Goal: Navigation & Orientation: Find specific page/section

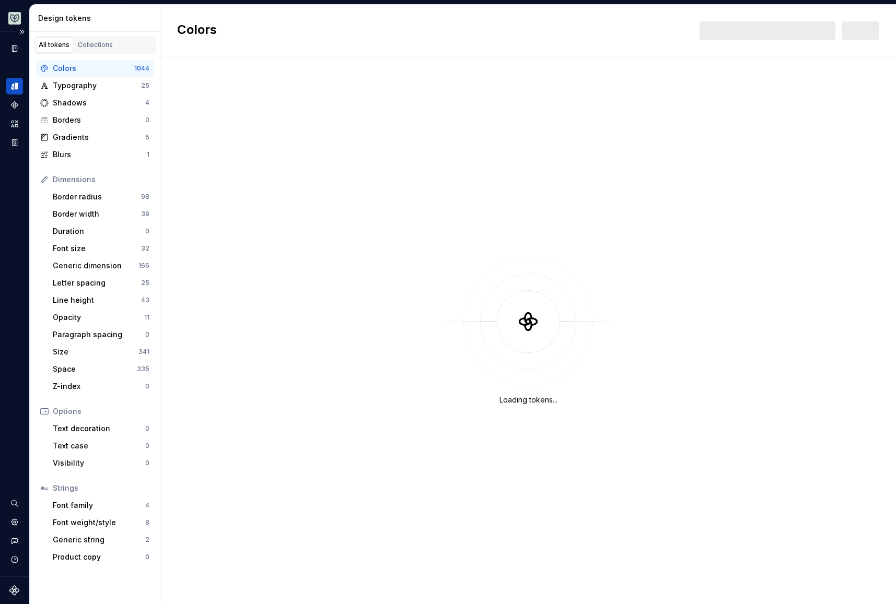
click at [19, 31] on button "Expand sidebar" at bounding box center [22, 32] width 15 height 15
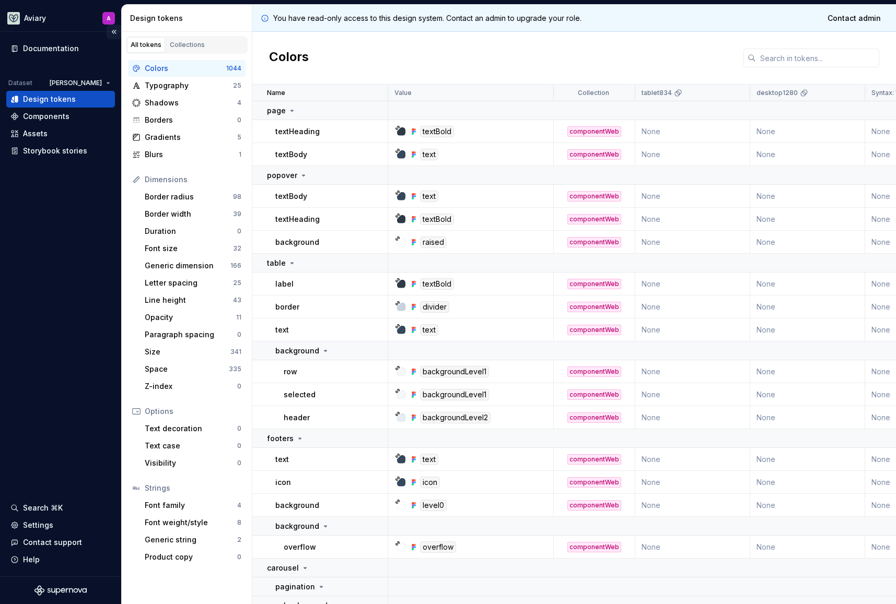
click at [119, 33] on button "Collapse sidebar" at bounding box center [114, 32] width 15 height 15
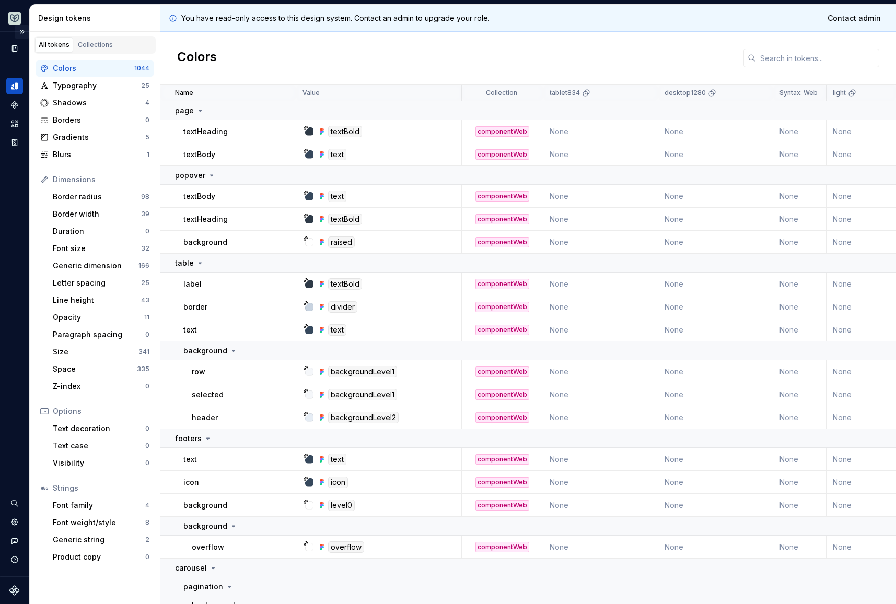
click at [23, 33] on button "Expand sidebar" at bounding box center [22, 32] width 15 height 15
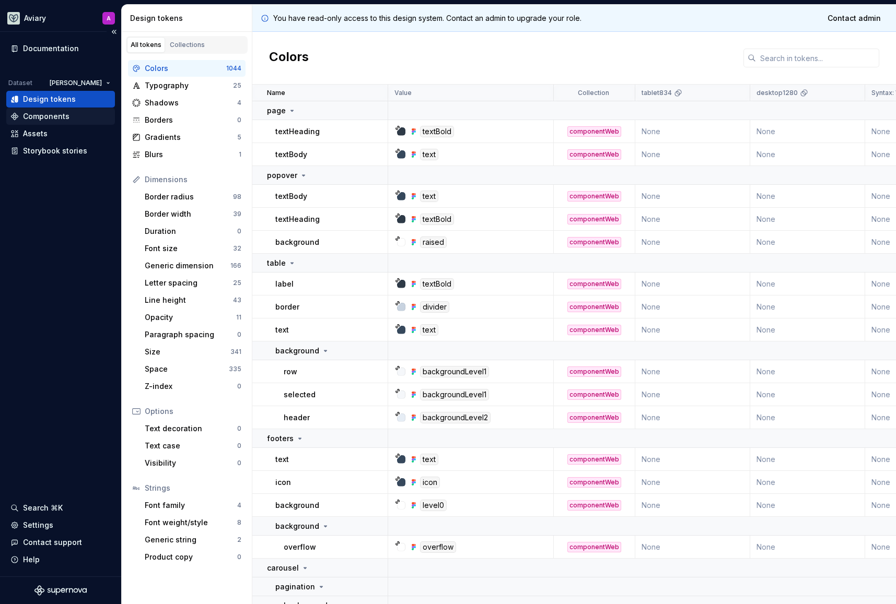
click at [54, 122] on div "Components" at bounding box center [60, 116] width 109 height 17
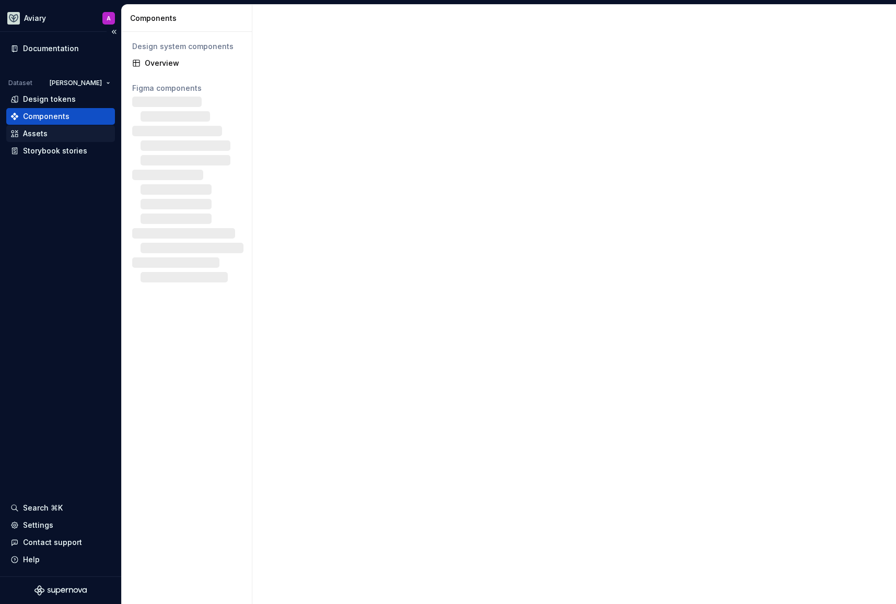
click at [35, 138] on div "Assets" at bounding box center [35, 133] width 25 height 10
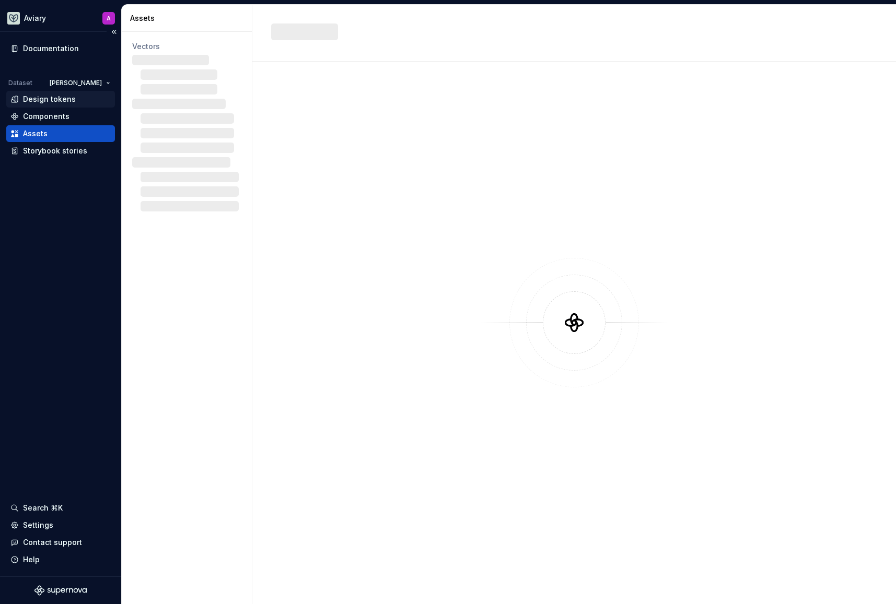
click at [50, 101] on div "Design tokens" at bounding box center [49, 99] width 53 height 10
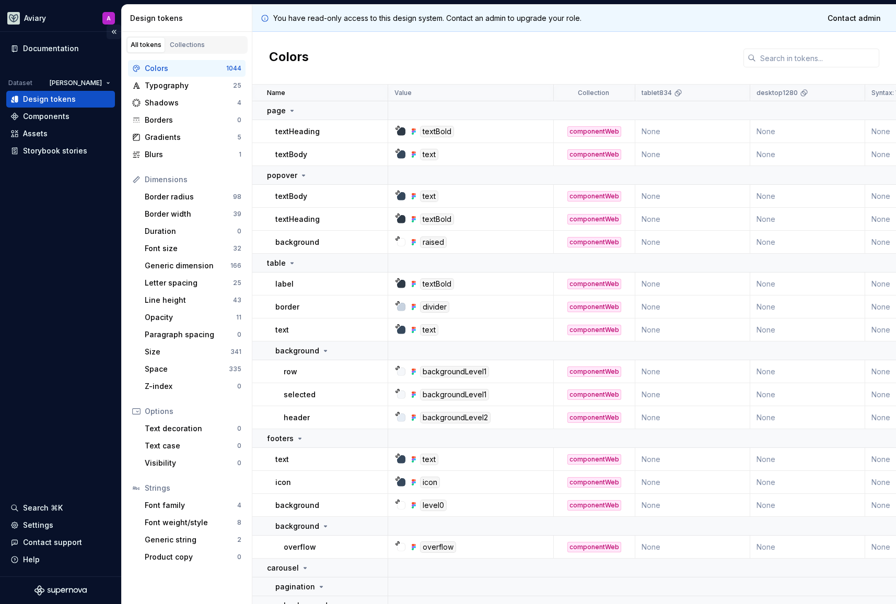
click at [110, 32] on button "Collapse sidebar" at bounding box center [114, 32] width 15 height 15
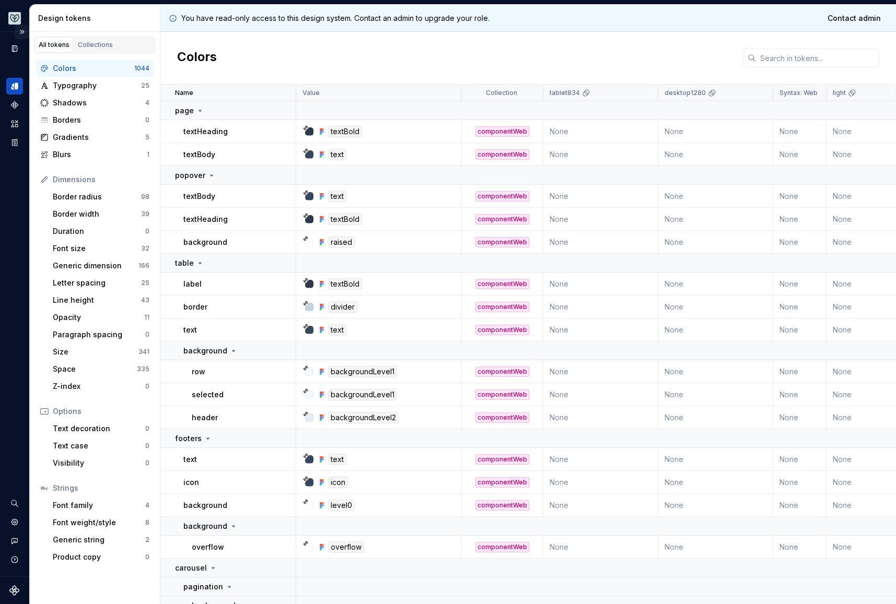
click at [22, 33] on button "Expand sidebar" at bounding box center [22, 32] width 15 height 15
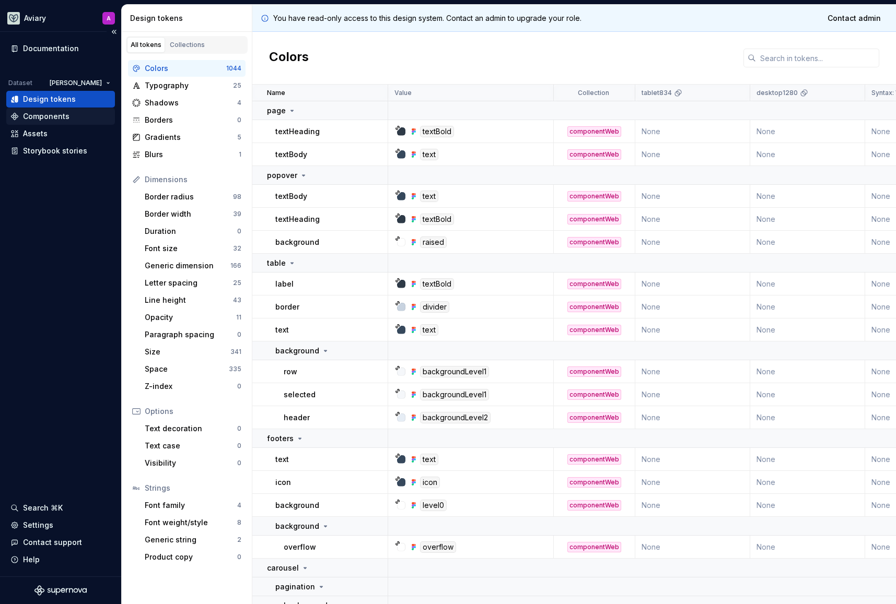
click at [39, 119] on div "Components" at bounding box center [46, 116] width 46 height 10
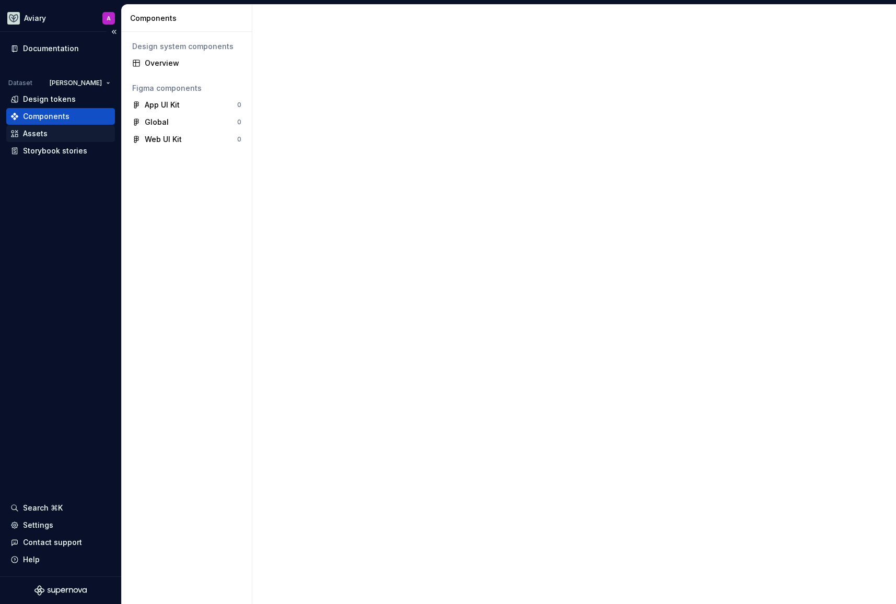
click at [44, 133] on div "Assets" at bounding box center [35, 133] width 25 height 10
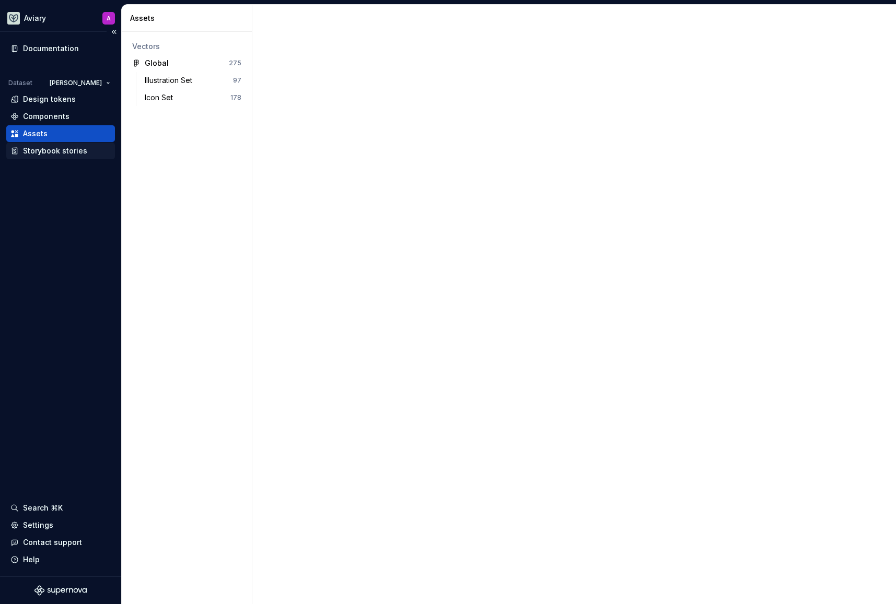
click at [57, 156] on div "Storybook stories" at bounding box center [60, 151] width 109 height 17
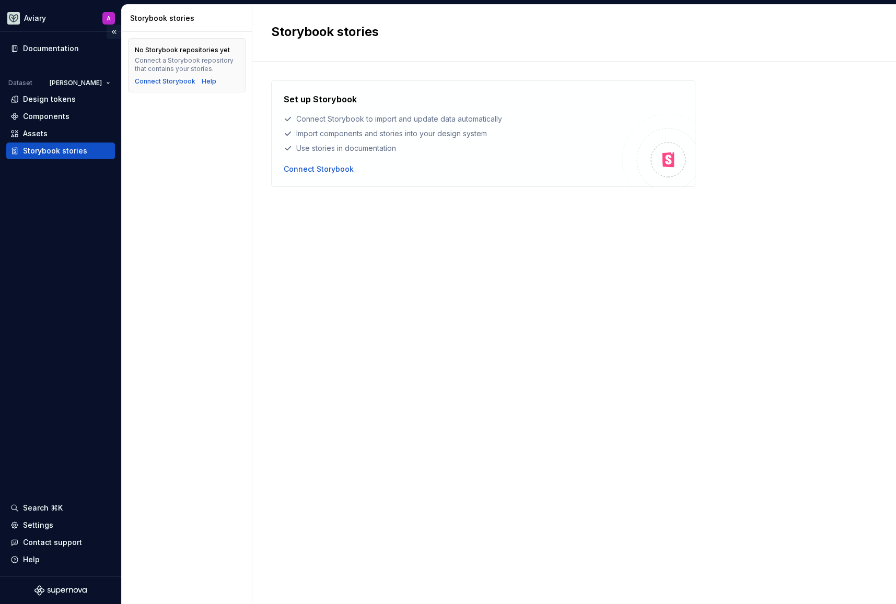
click at [116, 30] on button "Collapse sidebar" at bounding box center [114, 32] width 15 height 15
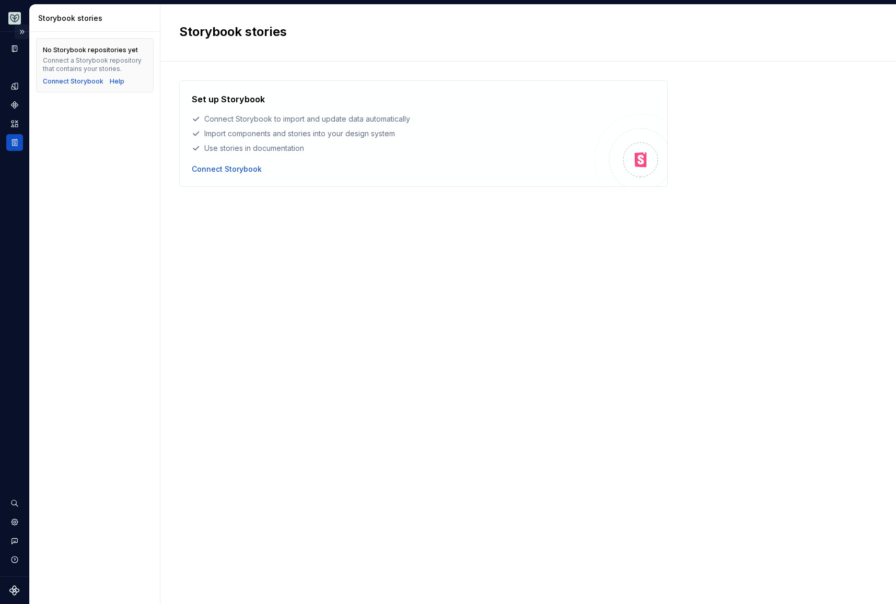
click at [21, 31] on button "Expand sidebar" at bounding box center [22, 32] width 15 height 15
